Goal: Task Accomplishment & Management: Use online tool/utility

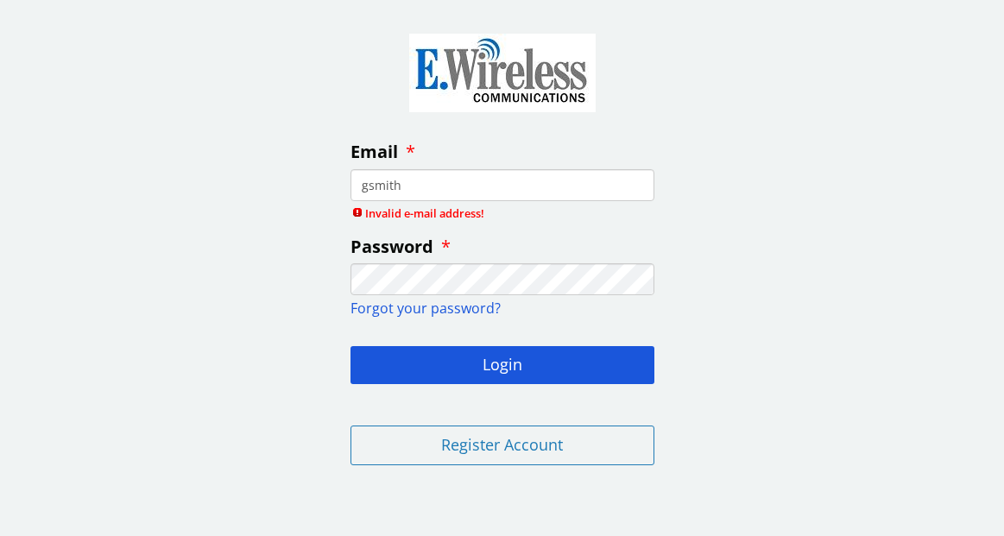
type input "[EMAIL_ADDRESS][DOMAIN_NAME]"
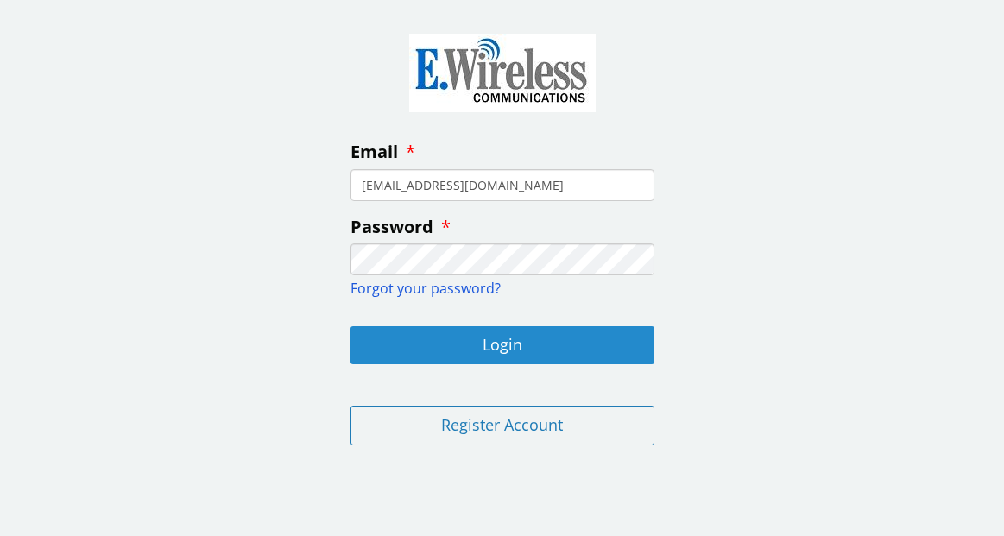
click at [524, 343] on button "Login" at bounding box center [502, 345] width 304 height 38
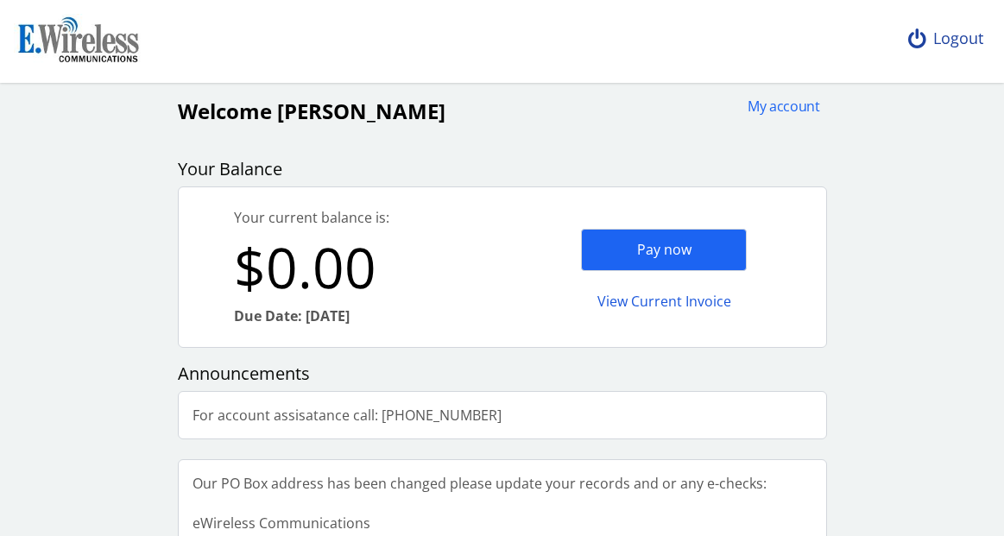
click at [957, 38] on div "Logout" at bounding box center [945, 39] width 103 height 78
